Goal: Find specific page/section: Find specific page/section

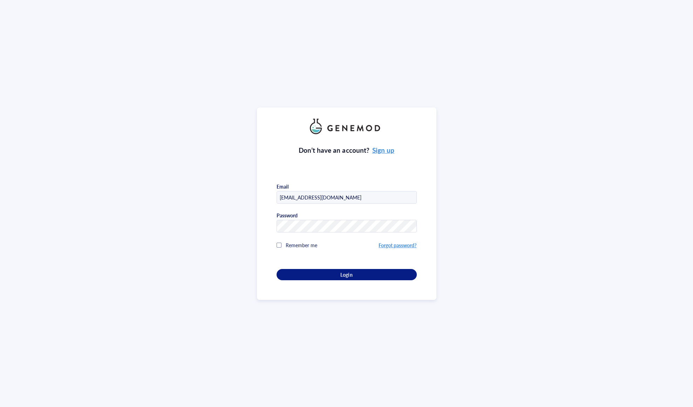
click at [404, 273] on div "Login" at bounding box center [347, 274] width 118 height 6
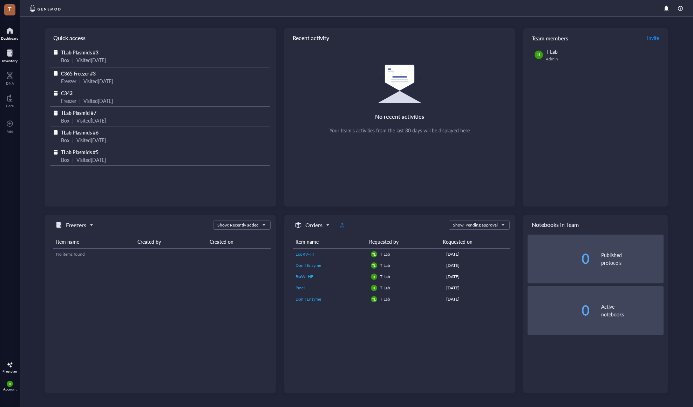
click at [10, 56] on div at bounding box center [9, 52] width 15 height 11
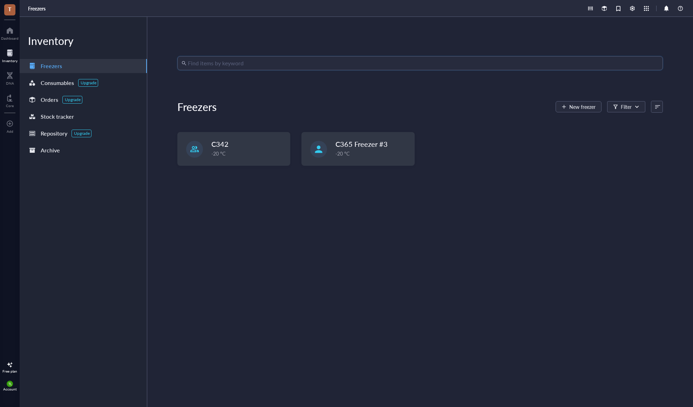
click at [306, 68] on input "search" at bounding box center [423, 62] width 471 height 13
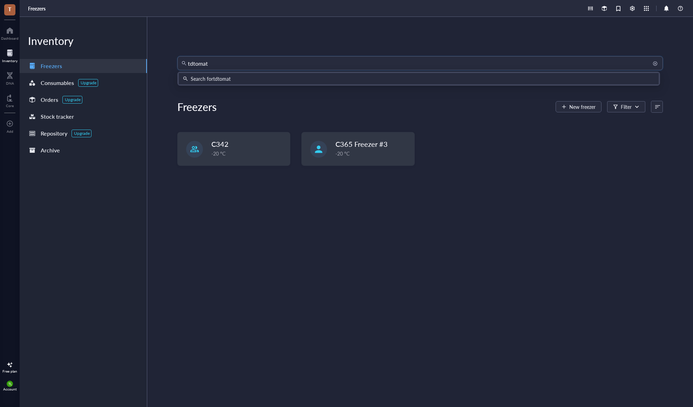
type input "tdtomato"
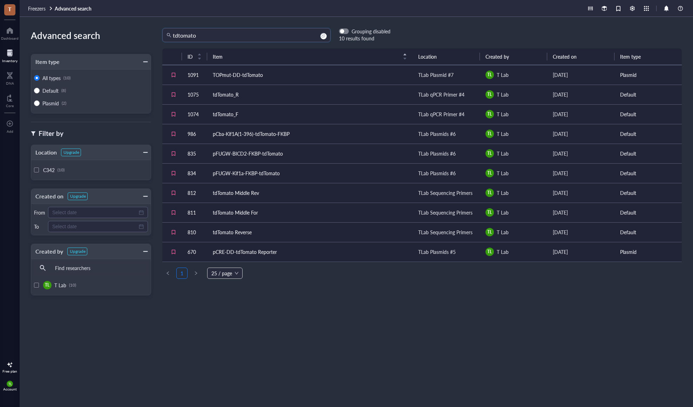
click at [155, 32] on div "tdtomato tdtomato Grouping disabled 10 results found" at bounding box center [271, 35] width 240 height 14
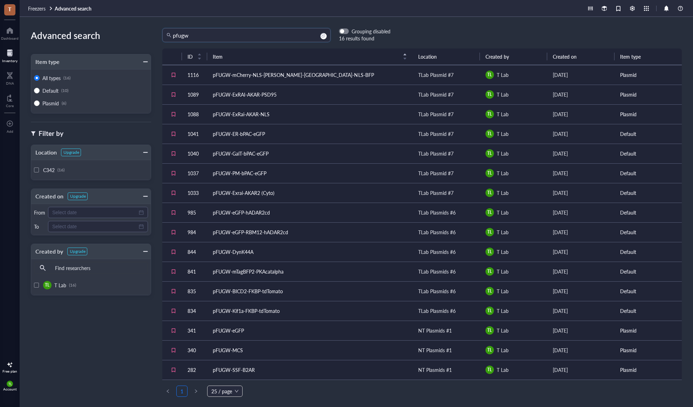
click at [153, 32] on div "pfugw pfugw Grouping disabled 16 results found" at bounding box center [271, 35] width 240 height 14
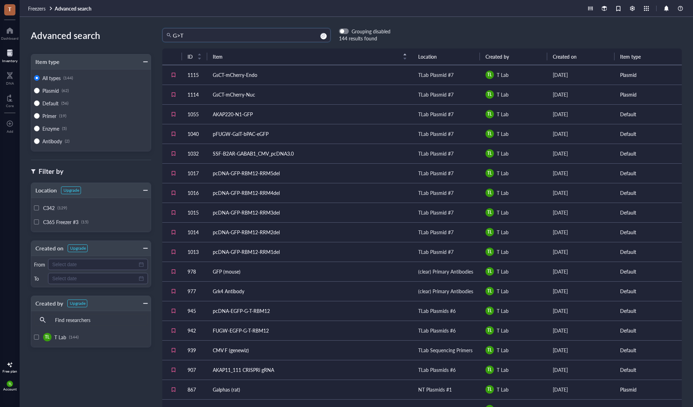
drag, startPoint x: 193, startPoint y: 37, endPoint x: 155, endPoint y: 31, distance: 39.0
click at [155, 31] on div "G>T G>T Grouping disabled 144 results found" at bounding box center [271, 35] width 240 height 14
type input "rbm12"
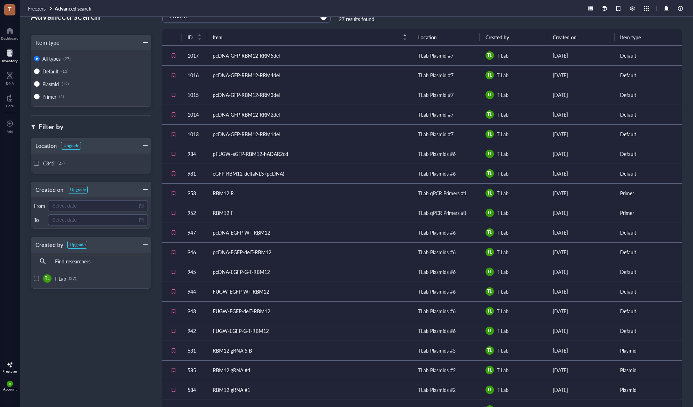
scroll to position [60, 0]
